Goal: Task Accomplishment & Management: Use online tool/utility

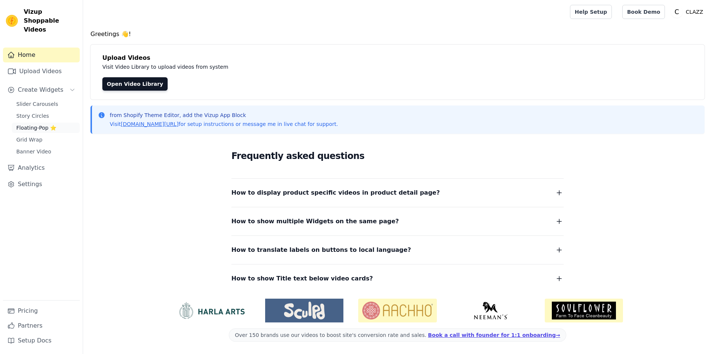
click at [41, 124] on span "Floating-Pop ⭐" at bounding box center [36, 127] width 40 height 7
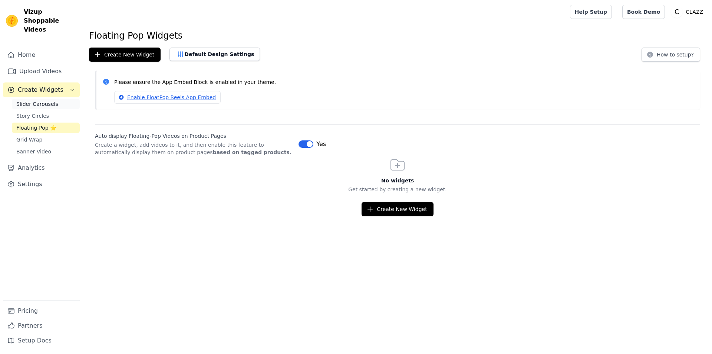
click at [47, 99] on link "Slider Carousels" at bounding box center [46, 104] width 68 height 10
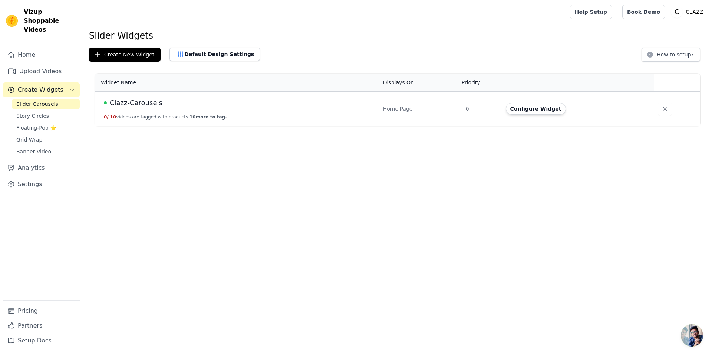
click at [52, 100] on span "Slider Carousels" at bounding box center [37, 103] width 42 height 7
click at [142, 105] on span "Clazz-Carousels" at bounding box center [136, 103] width 53 height 10
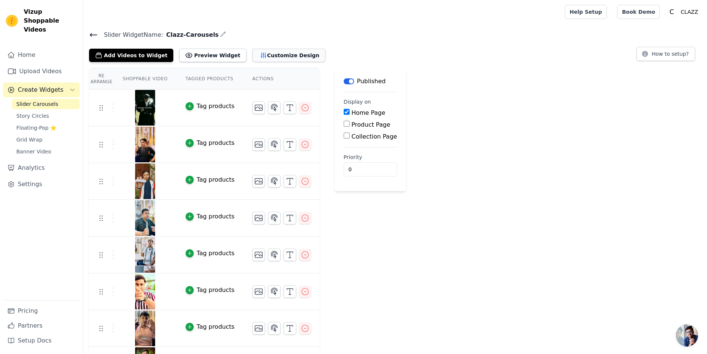
click at [260, 55] on icon "button" at bounding box center [263, 55] width 7 height 7
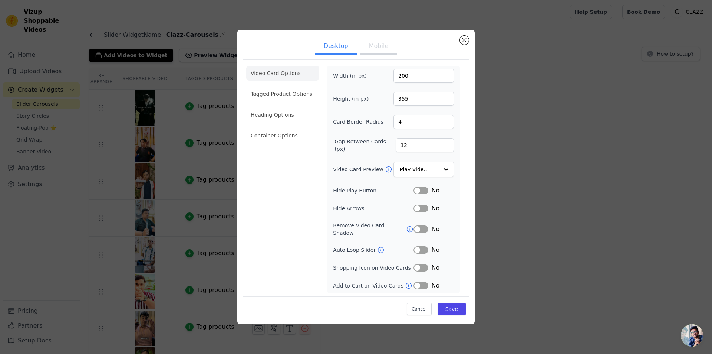
click at [367, 58] on ul "Desktop Mobile" at bounding box center [356, 47] width 226 height 22
click at [374, 53] on button "Mobile" at bounding box center [378, 47] width 37 height 16
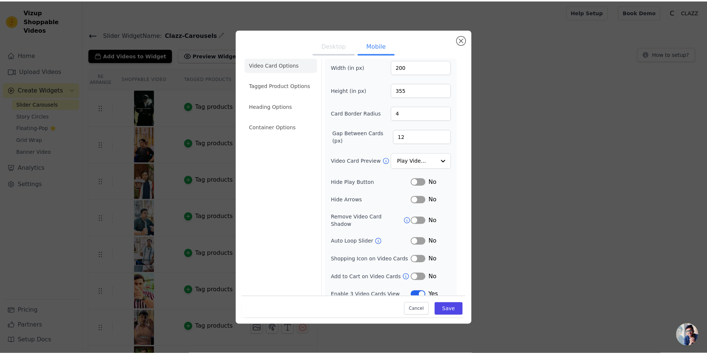
scroll to position [10, 0]
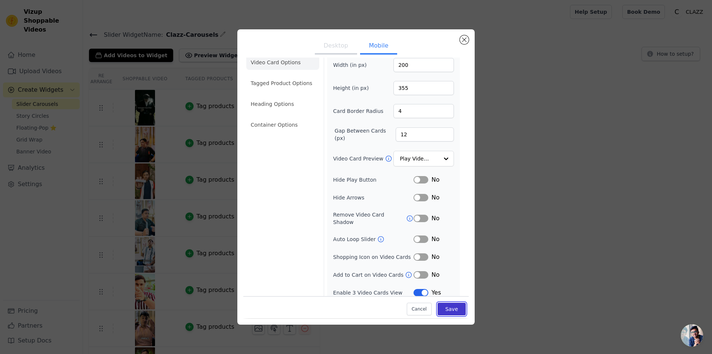
click at [446, 308] on button "Save" at bounding box center [452, 309] width 28 height 13
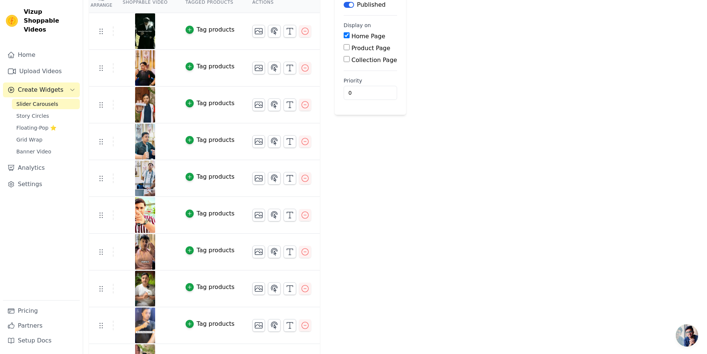
scroll to position [103, 0]
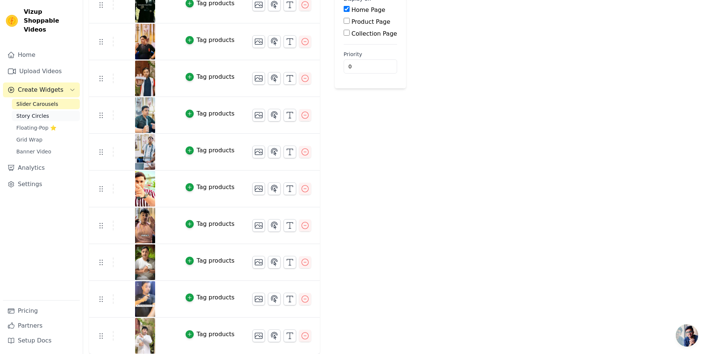
click at [45, 111] on link "Story Circles" at bounding box center [46, 116] width 68 height 10
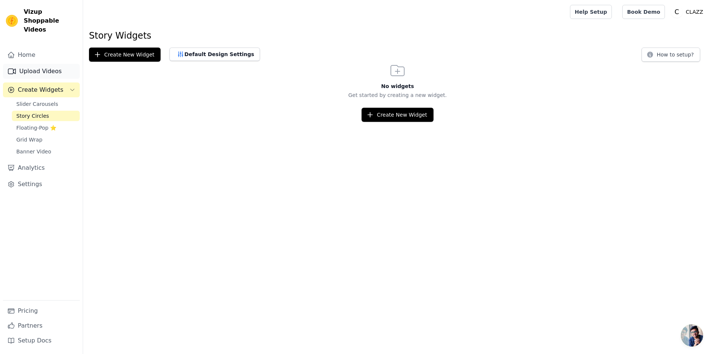
click at [66, 66] on link "Upload Videos" at bounding box center [41, 71] width 77 height 15
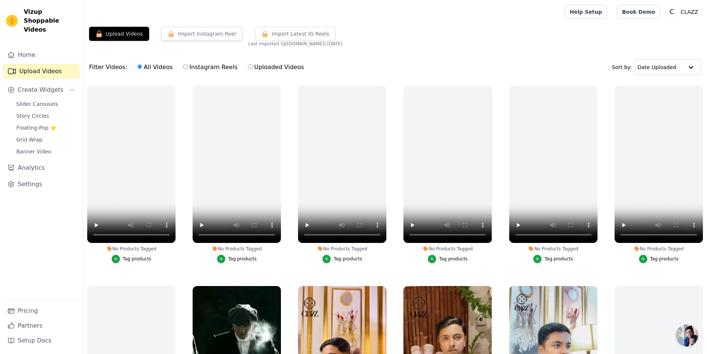
click at [191, 69] on label "Instagram Reels" at bounding box center [210, 67] width 55 height 10
click at [188, 69] on input "Instagram Reels" at bounding box center [185, 66] width 5 height 5
radio input "true"
click at [133, 34] on button "Upload Videos" at bounding box center [119, 34] width 60 height 14
click at [248, 69] on input "Uploaded Videos" at bounding box center [250, 66] width 5 height 5
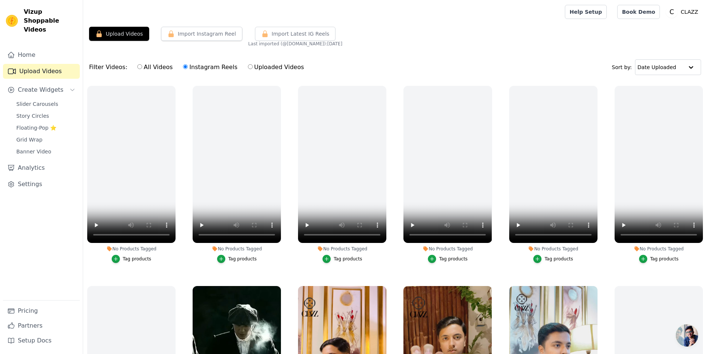
radio input "true"
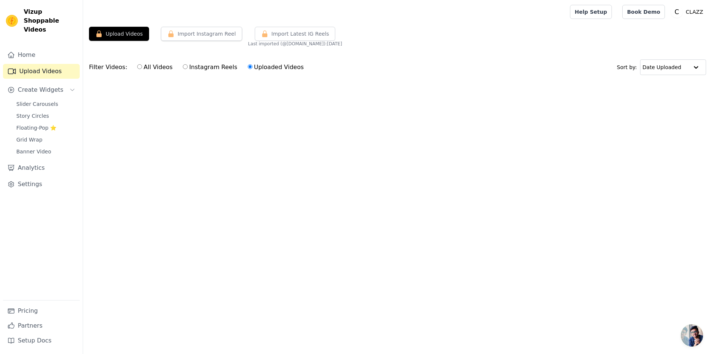
click at [133, 70] on div "All Videos Instagram Reels Uploaded Videos" at bounding box center [220, 67] width 175 height 17
click at [137, 68] on input "All Videos" at bounding box center [139, 66] width 5 height 5
radio input "true"
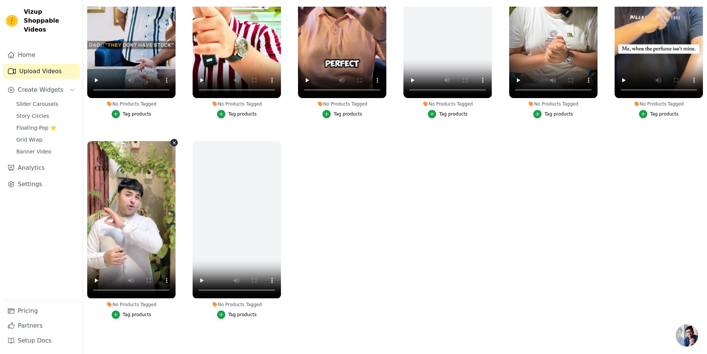
scroll to position [76, 0]
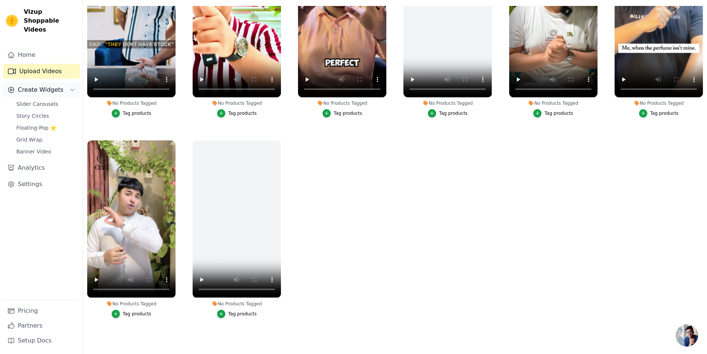
click at [47, 82] on button "Create Widgets" at bounding box center [41, 89] width 77 height 15
click at [50, 85] on span "Create Widgets" at bounding box center [41, 89] width 46 height 9
click at [31, 52] on link "Home" at bounding box center [41, 54] width 77 height 15
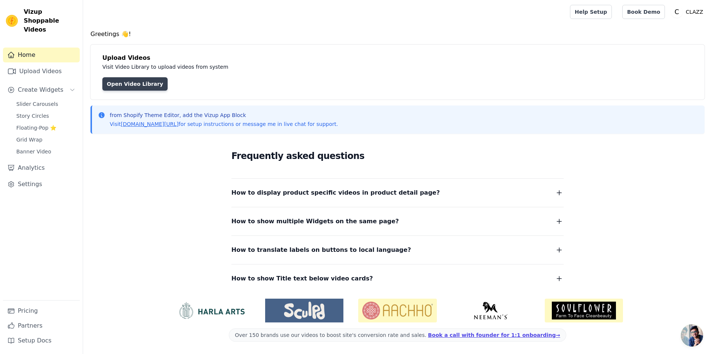
click at [120, 85] on link "Open Video Library" at bounding box center [134, 83] width 65 height 13
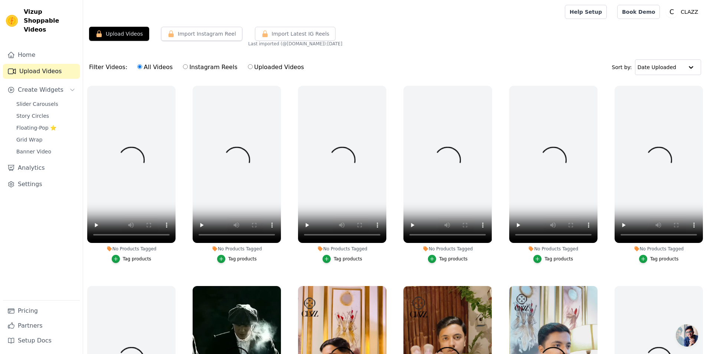
click at [197, 67] on label "Instagram Reels" at bounding box center [210, 67] width 55 height 10
click at [188, 67] on input "Instagram Reels" at bounding box center [185, 66] width 5 height 5
radio input "true"
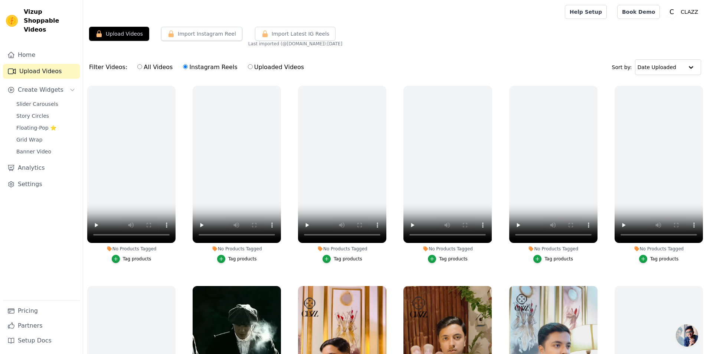
click at [248, 68] on input "Uploaded Videos" at bounding box center [250, 66] width 5 height 5
radio input "true"
